Goal: Information Seeking & Learning: Learn about a topic

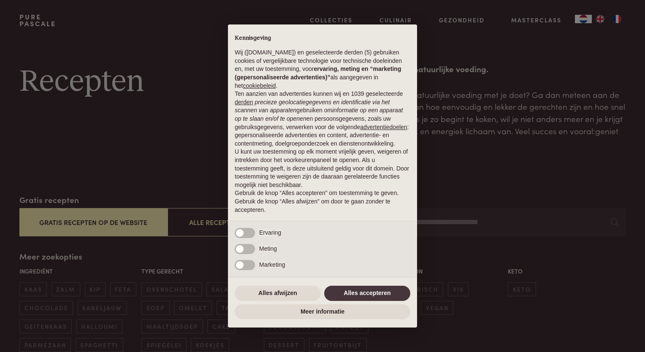
click at [94, 225] on div "× Kennisgeving Wij (purepascale.com) en geselecteerde derden (5) gebruiken cook…" at bounding box center [322, 176] width 645 height 352
click at [308, 295] on button "Alles afwijzen" at bounding box center [278, 293] width 86 height 15
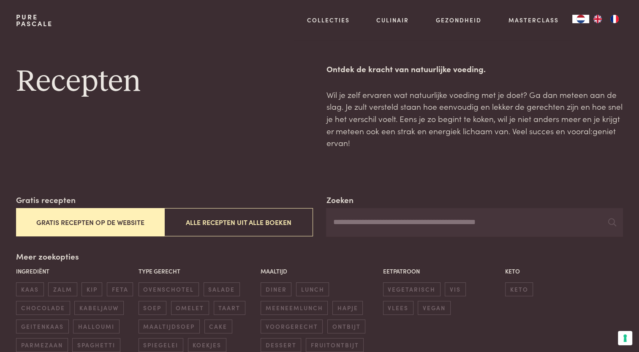
click at [75, 223] on button "Gratis recepten op de website" at bounding box center [90, 222] width 148 height 28
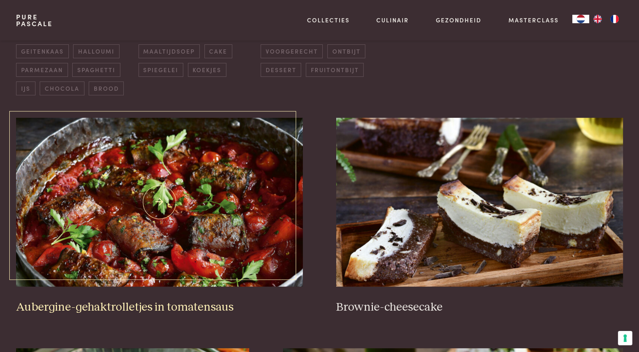
scroll to position [320, 0]
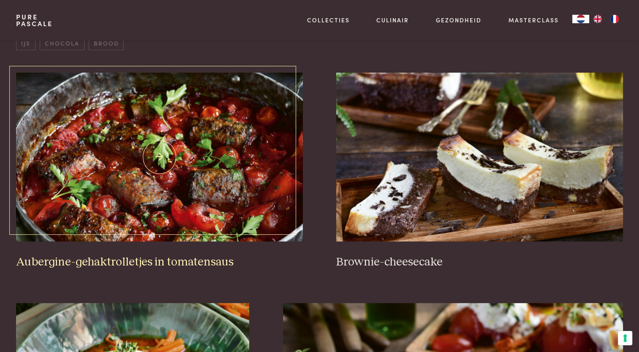
click at [119, 263] on h3 "Aubergine-gehaktrolletjes in tomatensaus" at bounding box center [159, 262] width 286 height 15
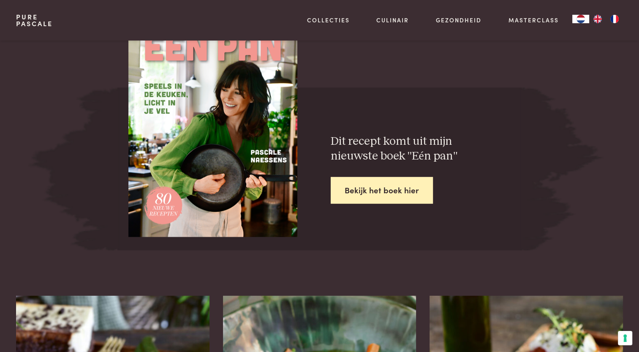
scroll to position [1351, 0]
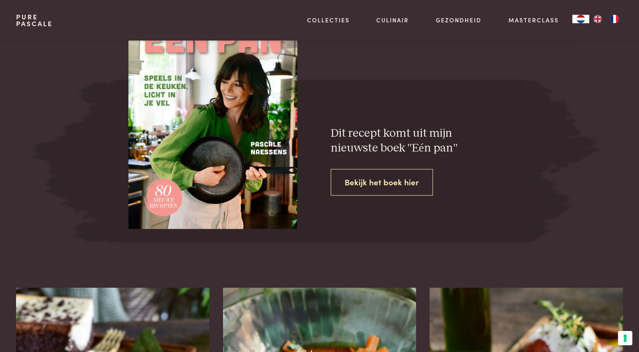
click at [367, 181] on link "Bekijk het boek hier" at bounding box center [382, 182] width 102 height 27
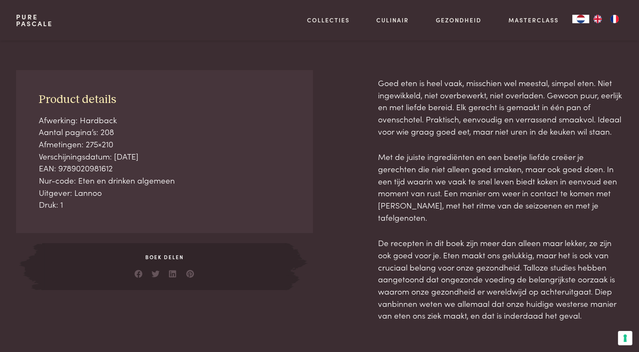
scroll to position [338, 0]
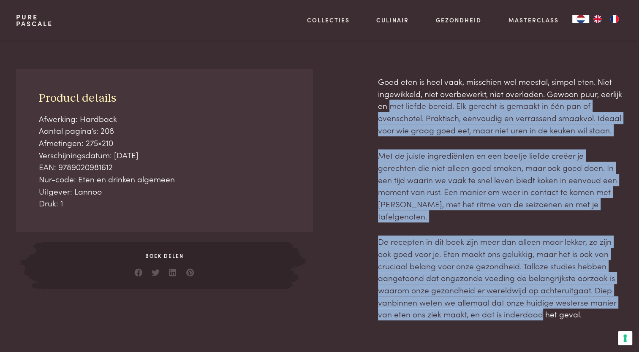
drag, startPoint x: 389, startPoint y: 105, endPoint x: 540, endPoint y: 305, distance: 250.5
click at [540, 305] on div "Goed eten is heel vaak, misschien wel meestal, simpel eten. Niet ingewikkeld, n…" at bounding box center [500, 198] width 245 height 245
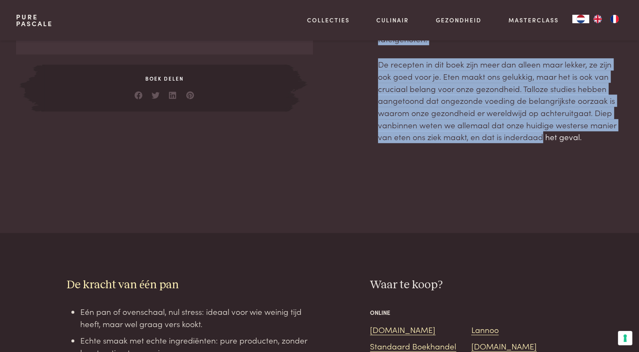
scroll to position [591, 0]
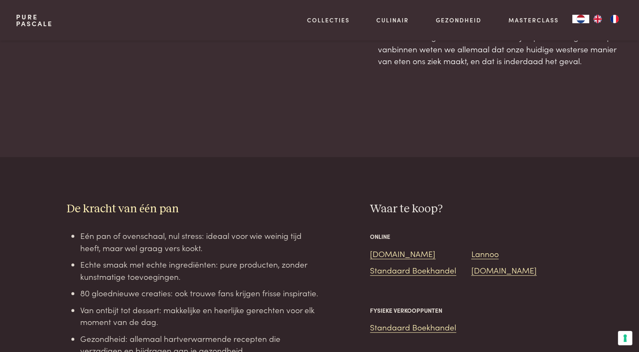
click at [184, 230] on li "Eén pan of ovenschaal, nul stress: ideaal voor wie weinig tijd heeft, maar wel …" at bounding box center [199, 242] width 239 height 24
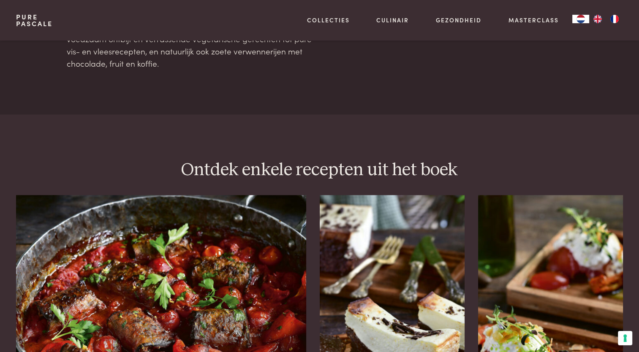
scroll to position [1055, 0]
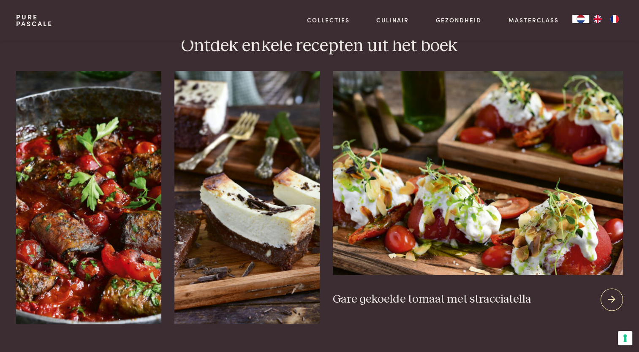
click at [443, 292] on h3 "Gare gekoelde tomaat met stracciatella" at bounding box center [432, 299] width 198 height 15
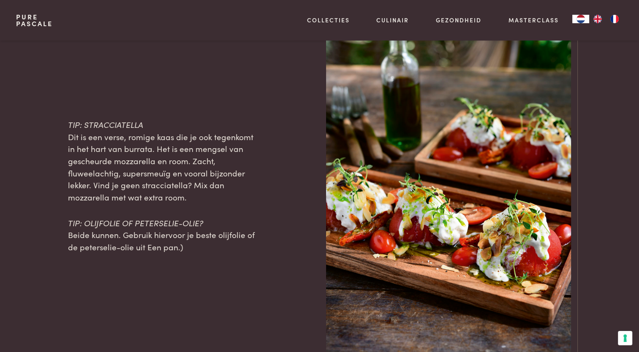
scroll to position [844, 0]
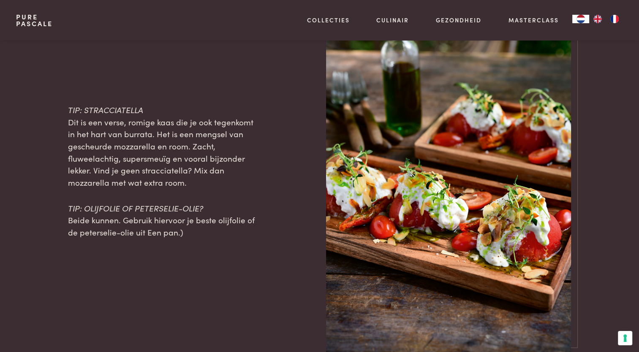
drag, startPoint x: 147, startPoint y: 149, endPoint x: 187, endPoint y: 180, distance: 50.7
click at [187, 180] on p "TIP: STRACCIATELLA Dit is een verse, romige kaas die je ook tegenkomt in het ha…" at bounding box center [164, 146] width 193 height 85
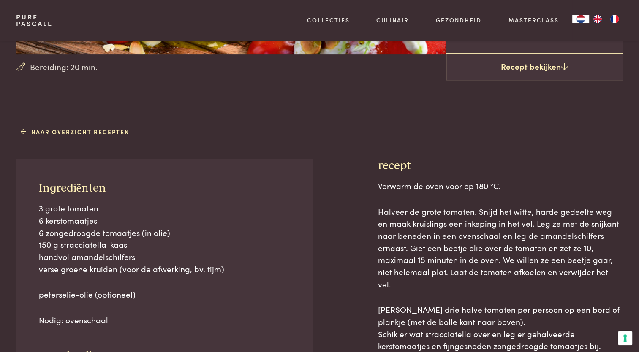
scroll to position [253, 0]
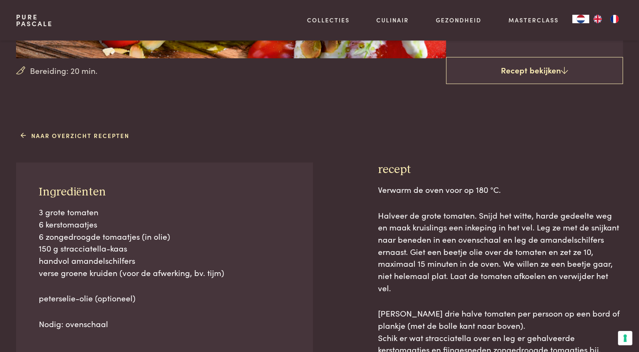
click at [425, 233] on p "Halveer de grote tomaten. Snijd het witte, harde gedeelte weg en maak kruisling…" at bounding box center [500, 251] width 245 height 85
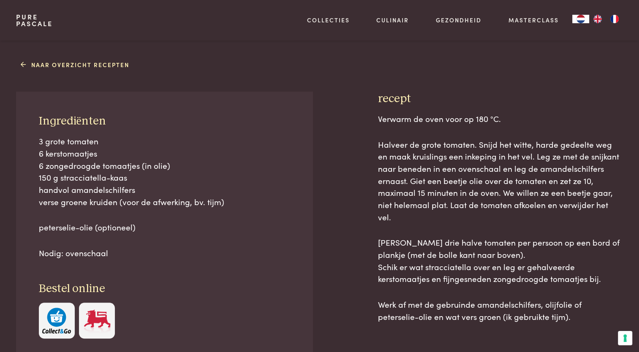
scroll to position [338, 0]
